Goal: Task Accomplishment & Management: Manage account settings

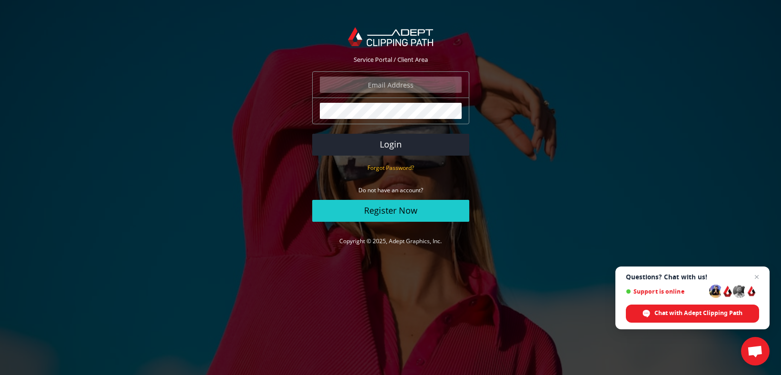
type input "michael@michaelmurrayphotos.com"
click at [390, 144] on button "Login" at bounding box center [390, 145] width 157 height 22
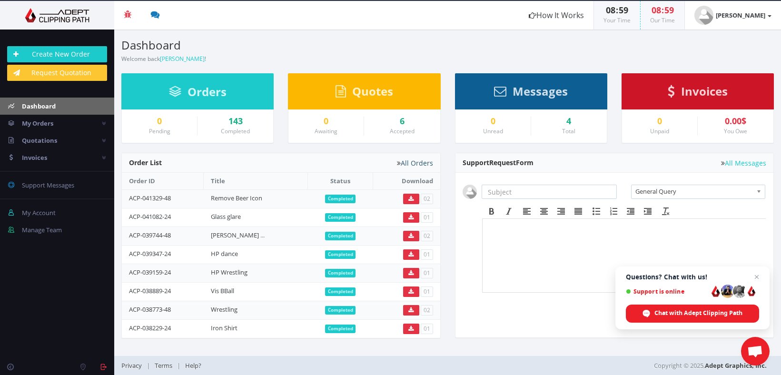
click at [420, 165] on link "All Orders" at bounding box center [415, 163] width 36 height 7
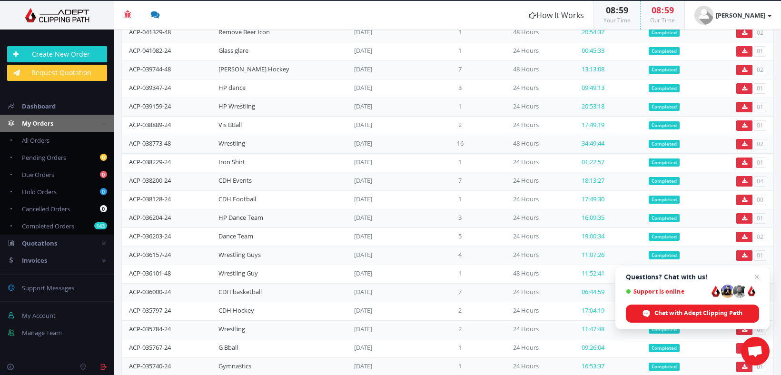
scroll to position [134, 0]
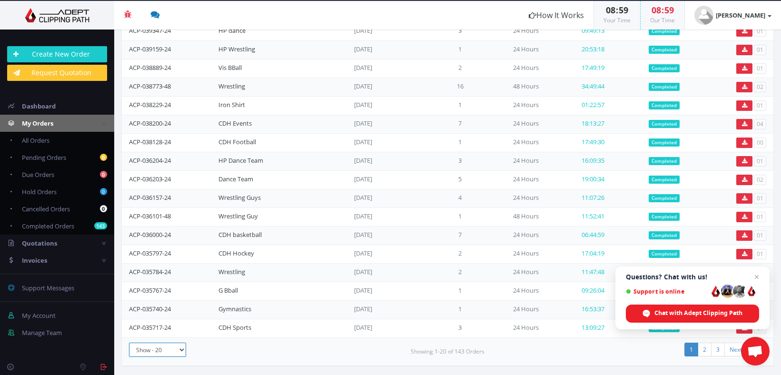
select select "100"
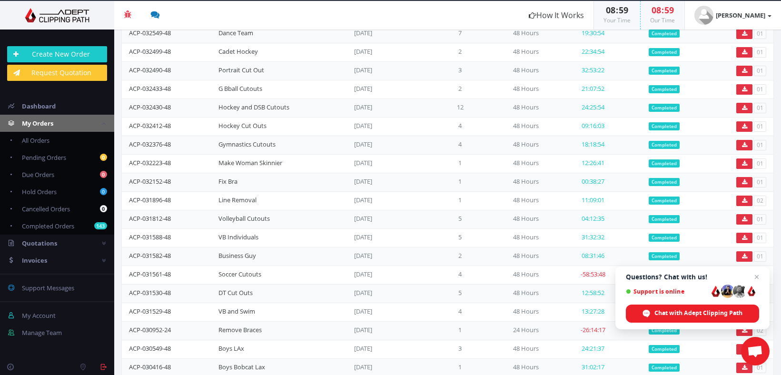
scroll to position [752, 0]
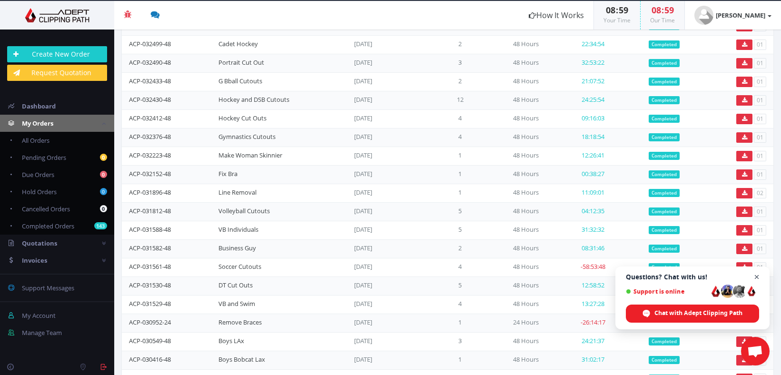
click at [757, 278] on span "Open chat" at bounding box center [757, 277] width 12 height 12
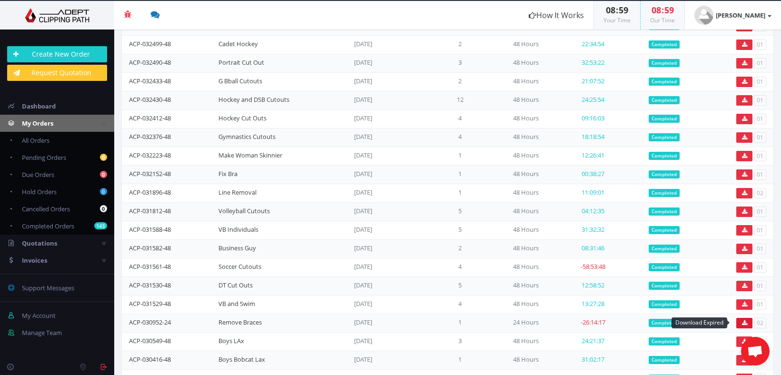
click at [744, 321] on link at bounding box center [745, 323] width 16 height 10
click at [244, 324] on link "Remove Braces" at bounding box center [240, 322] width 43 height 9
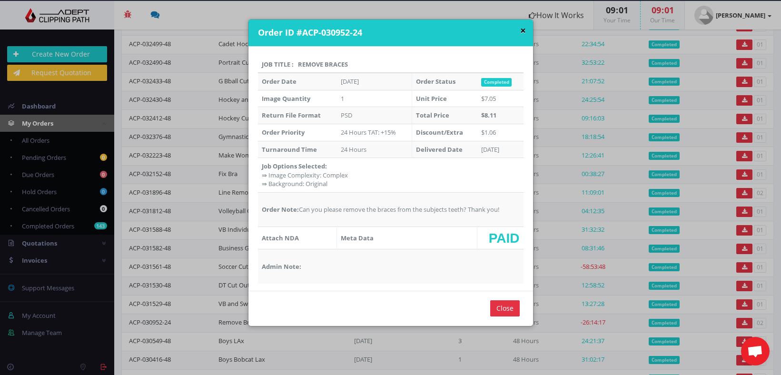
click at [521, 29] on button "×" at bounding box center [523, 31] width 6 height 10
